Goal: Information Seeking & Learning: Learn about a topic

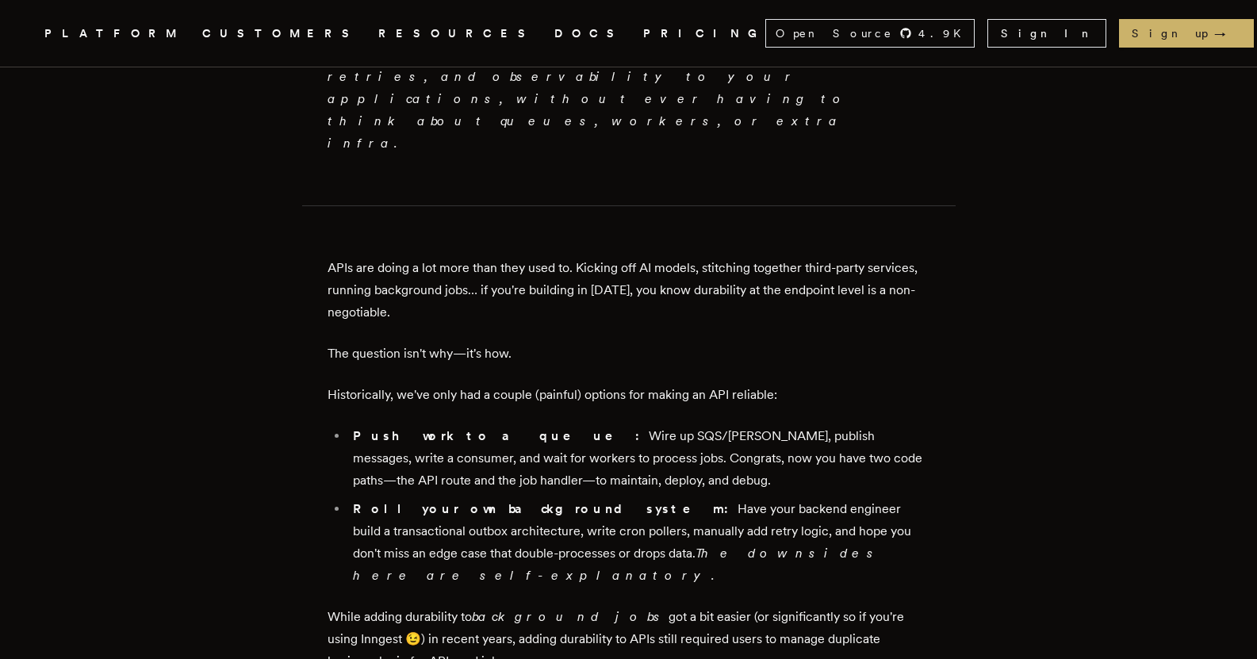
scroll to position [714, 0]
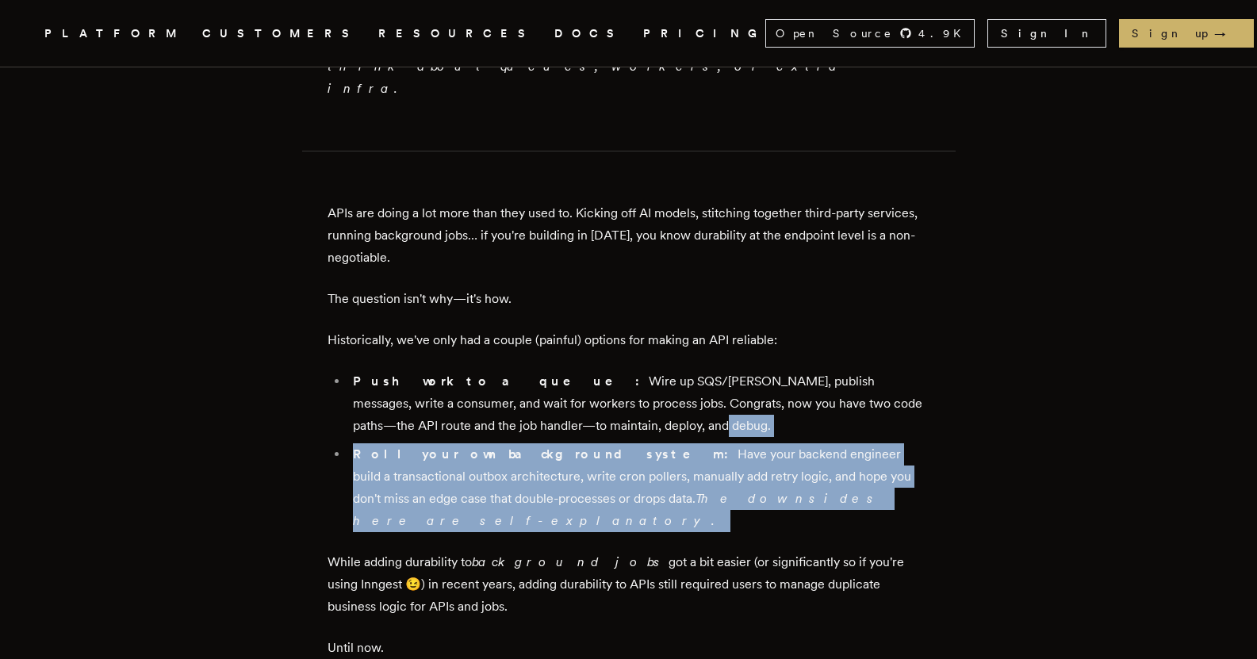
drag, startPoint x: 823, startPoint y: 412, endPoint x: 825, endPoint y: 332, distance: 80.1
click at [825, 370] on ul "Push work to a queue: Wire up SQS/[PERSON_NAME], publish messages, write a cons…" at bounding box center [628, 451] width 603 height 162
click at [825, 370] on li "Push work to a queue: Wire up SQS/[PERSON_NAME], publish messages, write a cons…" at bounding box center [639, 403] width 582 height 67
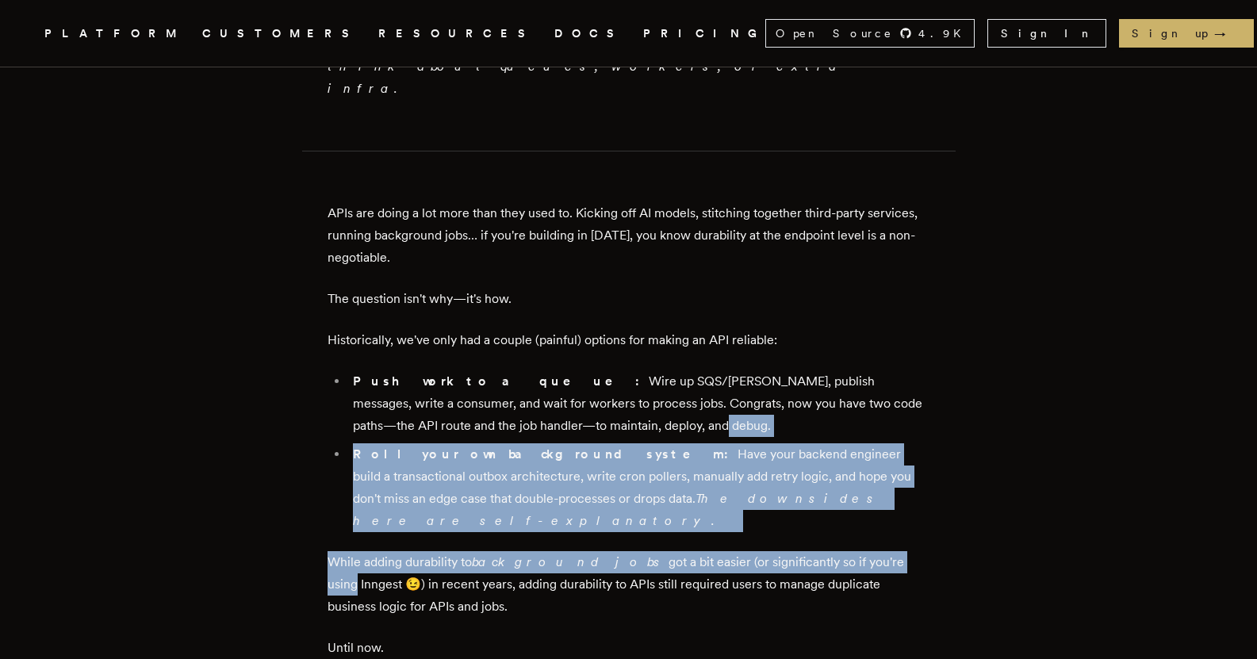
drag, startPoint x: 837, startPoint y: 425, endPoint x: 844, endPoint y: 335, distance: 90.6
click at [844, 370] on li "Push work to a queue: Wire up SQS/[PERSON_NAME], publish messages, write a cons…" at bounding box center [639, 403] width 582 height 67
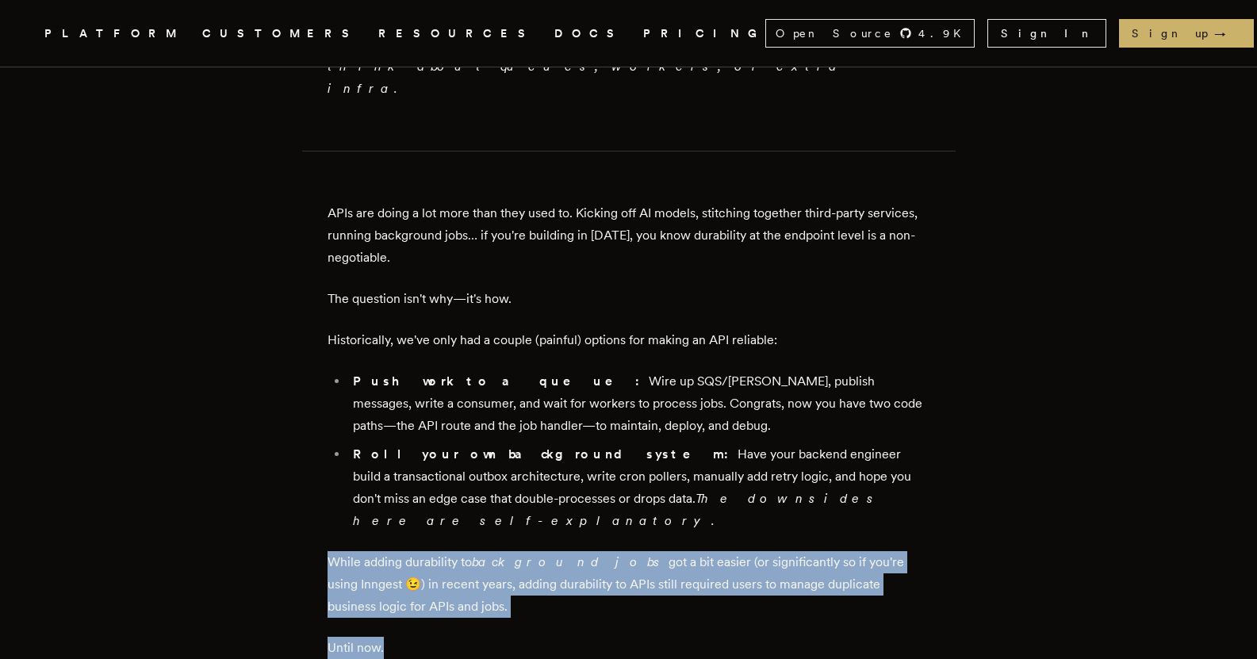
drag, startPoint x: 805, startPoint y: 530, endPoint x: 863, endPoint y: 403, distance: 139.8
click at [848, 551] on p "While adding durability to background jobs got a bit easier (or significantly s…" at bounding box center [628, 584] width 603 height 67
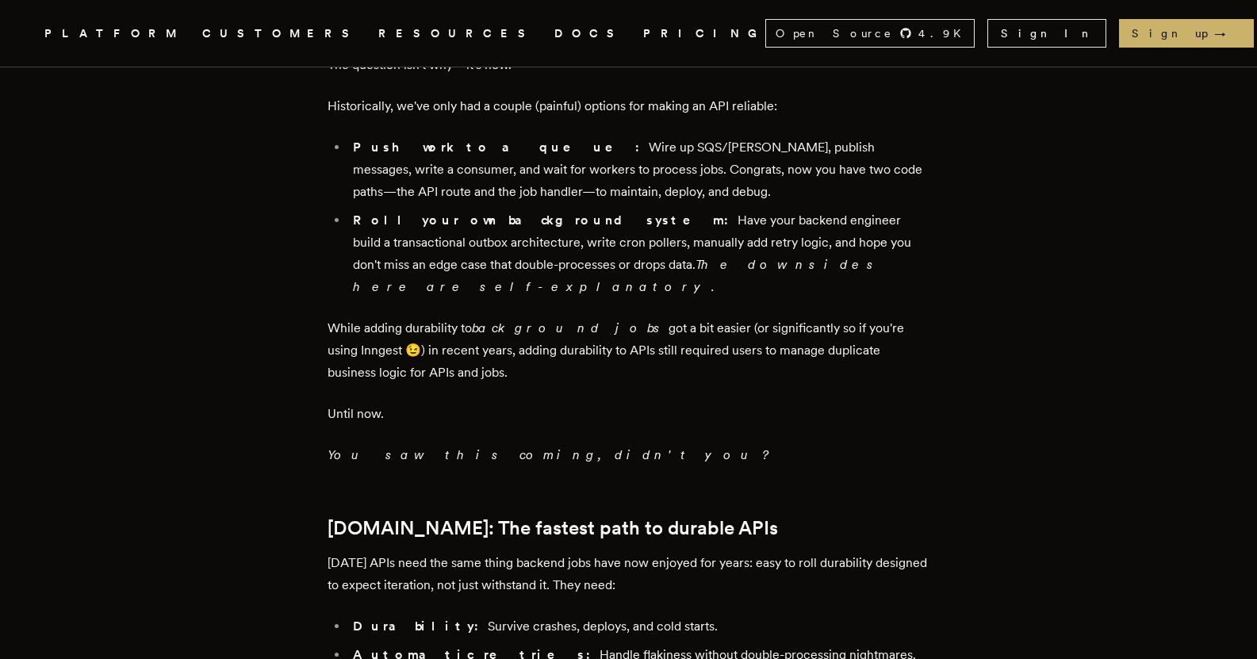
scroll to position [951, 0]
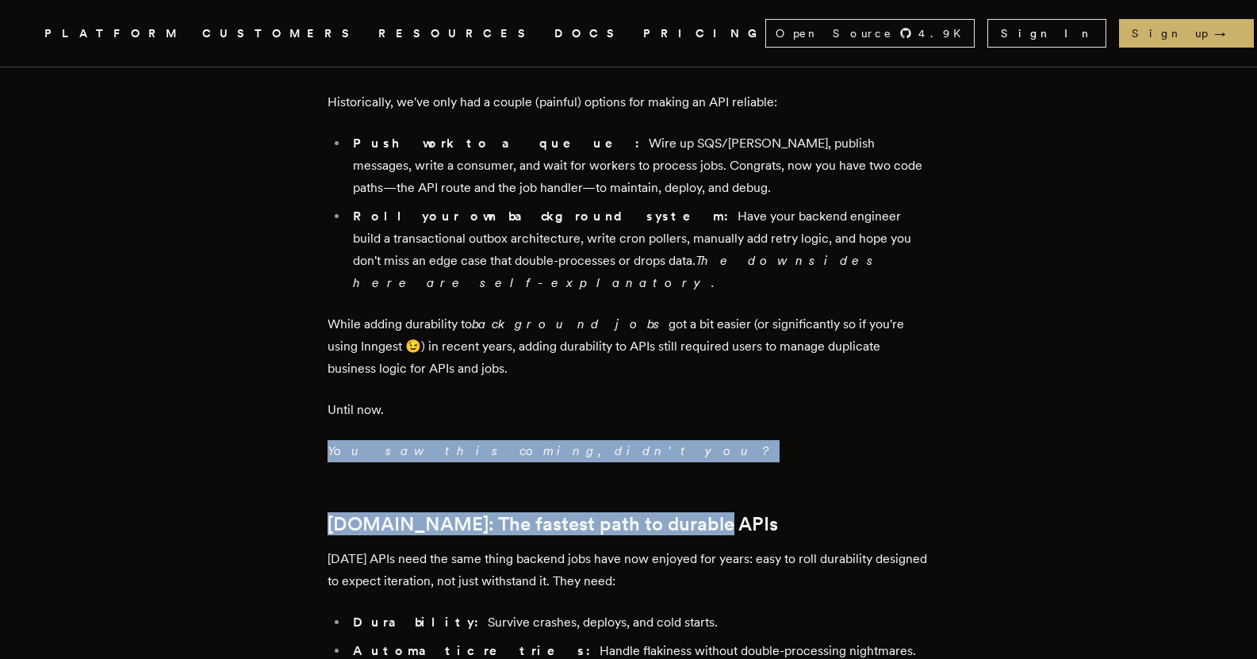
drag, startPoint x: 783, startPoint y: 343, endPoint x: 788, endPoint y: 262, distance: 80.3
click at [788, 313] on p "While adding durability to background jobs got a bit easier (or significantly s…" at bounding box center [628, 346] width 603 height 67
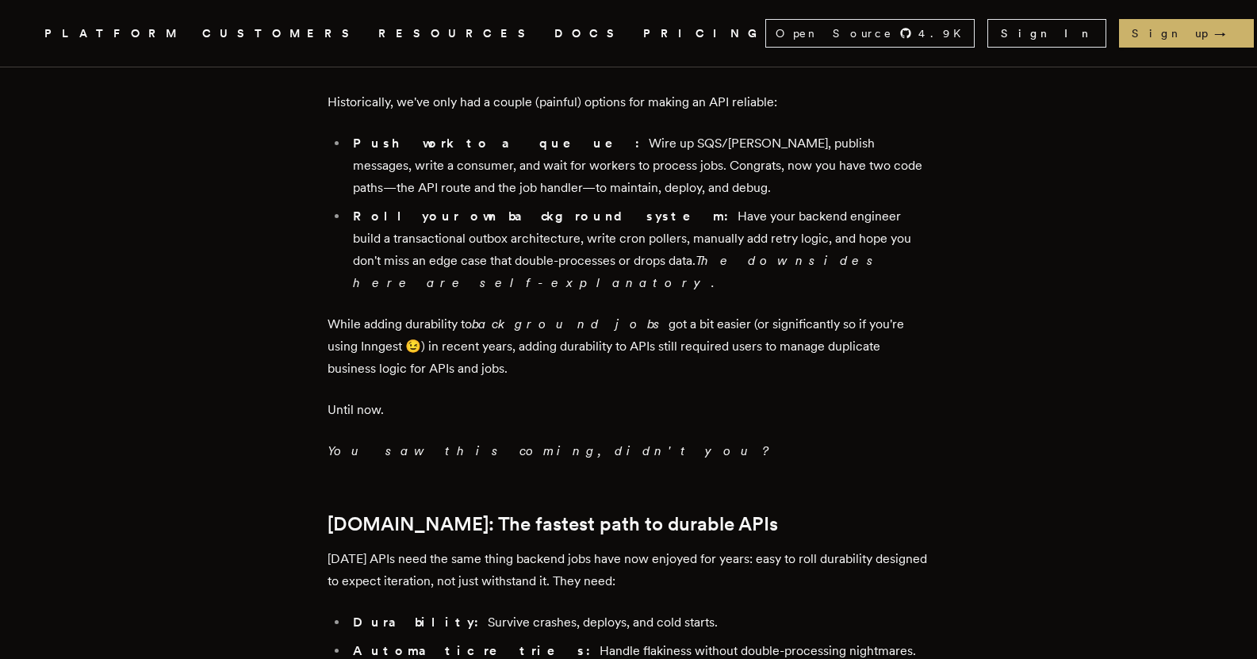
drag, startPoint x: 780, startPoint y: 333, endPoint x: 782, endPoint y: 259, distance: 73.8
click at [782, 313] on p "While adding durability to background jobs got a bit easier (or significantly s…" at bounding box center [628, 346] width 603 height 67
drag, startPoint x: 778, startPoint y: 296, endPoint x: 781, endPoint y: 246, distance: 50.1
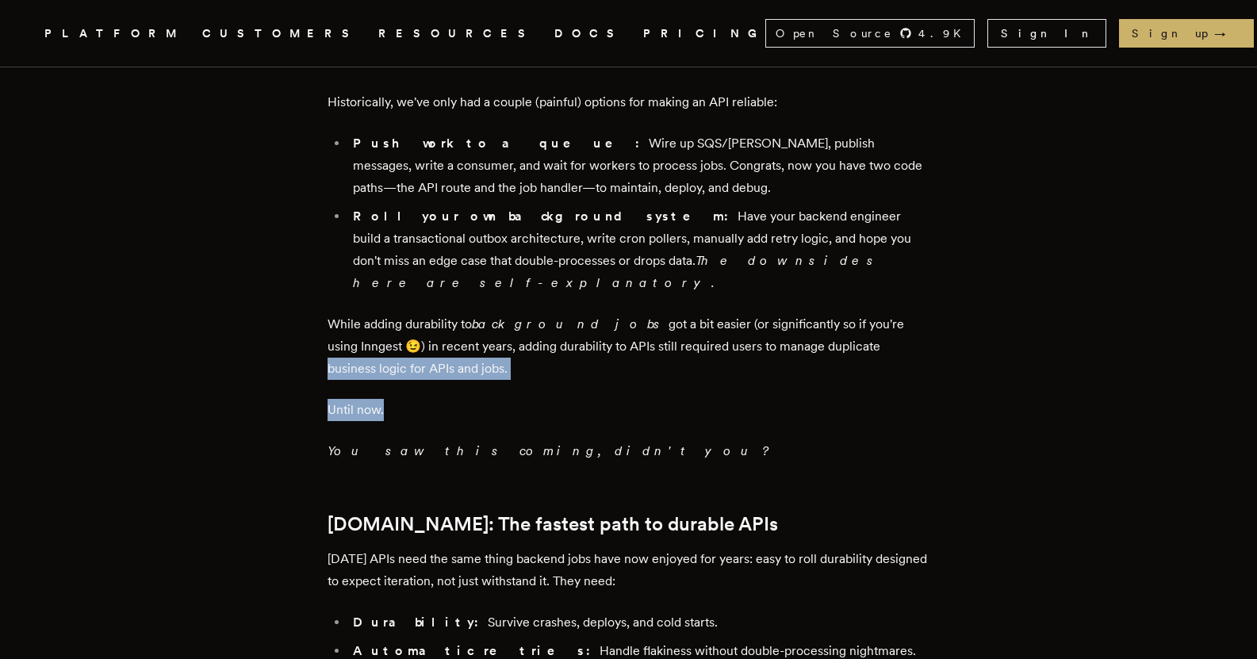
click at [781, 313] on p "While adding durability to background jobs got a bit easier (or significantly s…" at bounding box center [628, 346] width 603 height 67
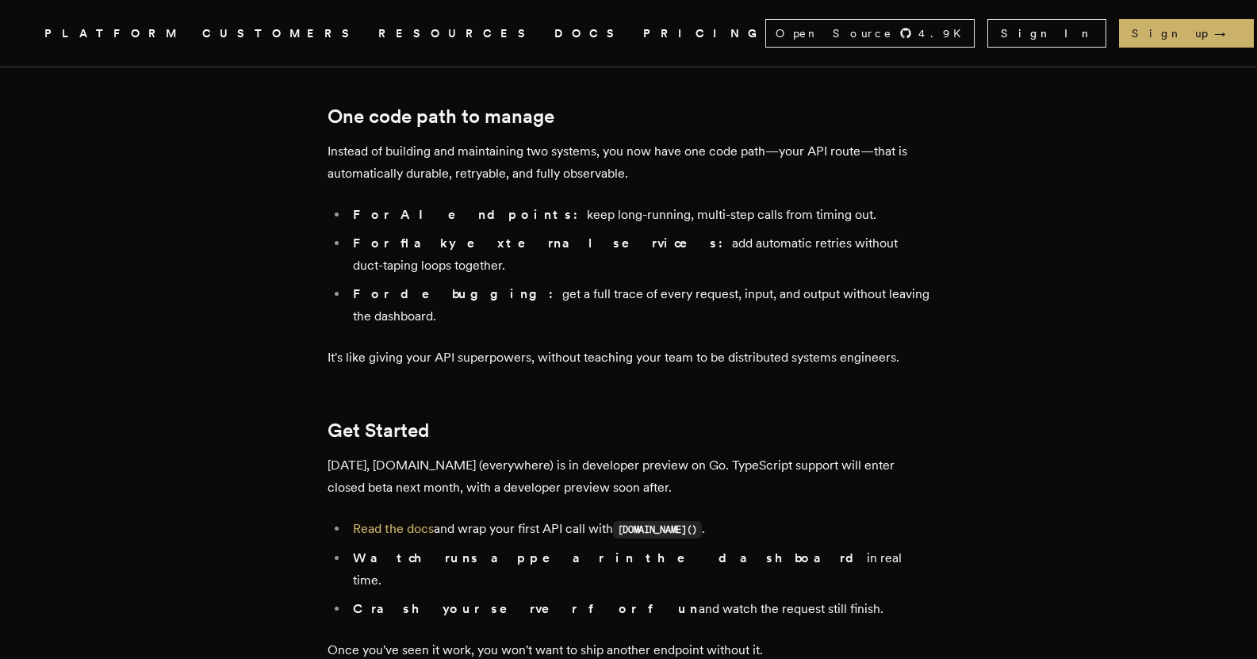
scroll to position [2220, 0]
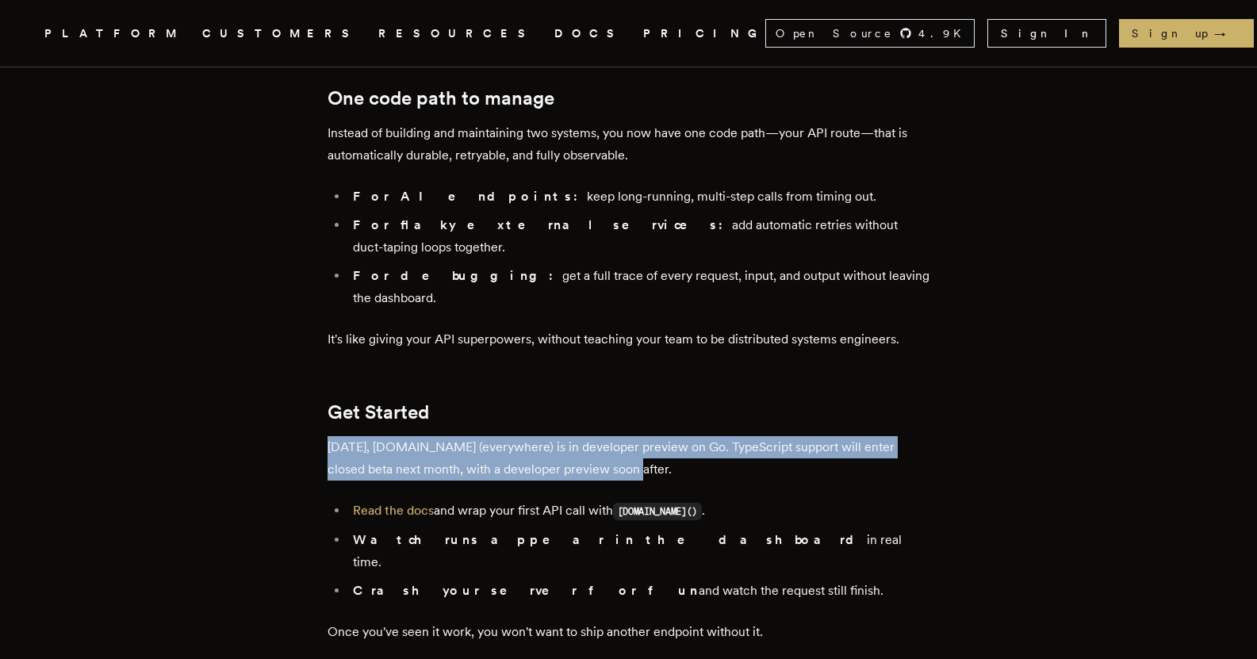
drag, startPoint x: 634, startPoint y: 320, endPoint x: 640, endPoint y: 251, distance: 69.2
click at [641, 401] on h2 "Get Started" at bounding box center [628, 412] width 603 height 22
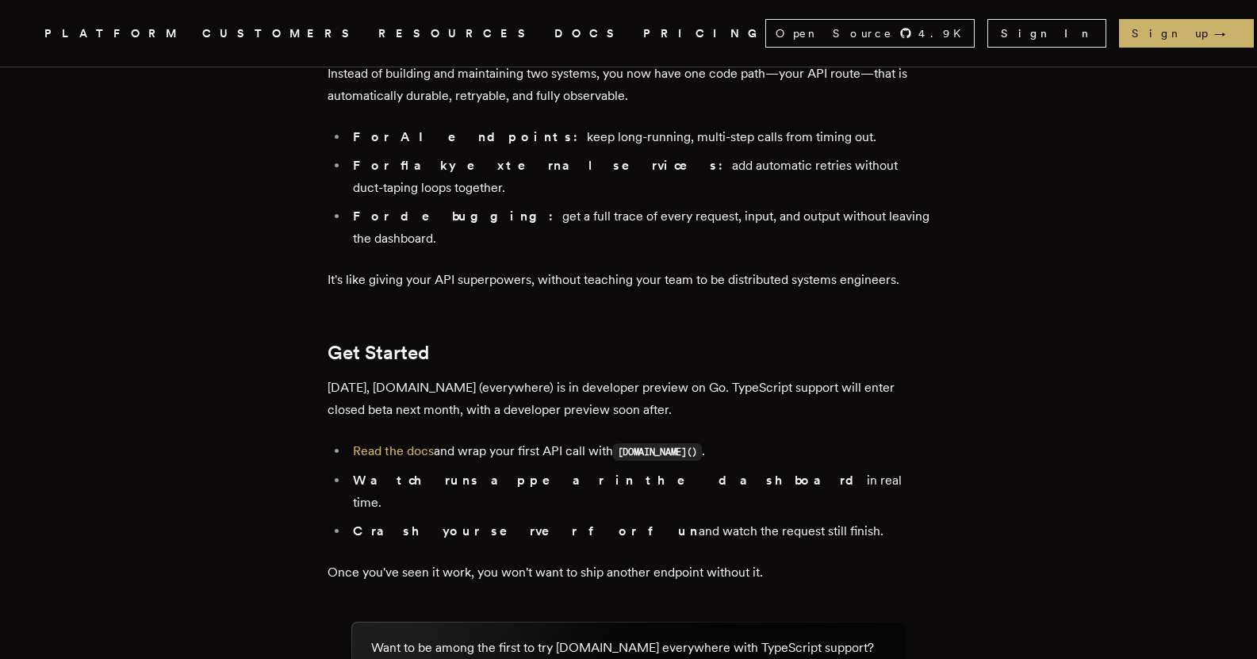
scroll to position [2299, 0]
